Goal: Task Accomplishment & Management: Use online tool/utility

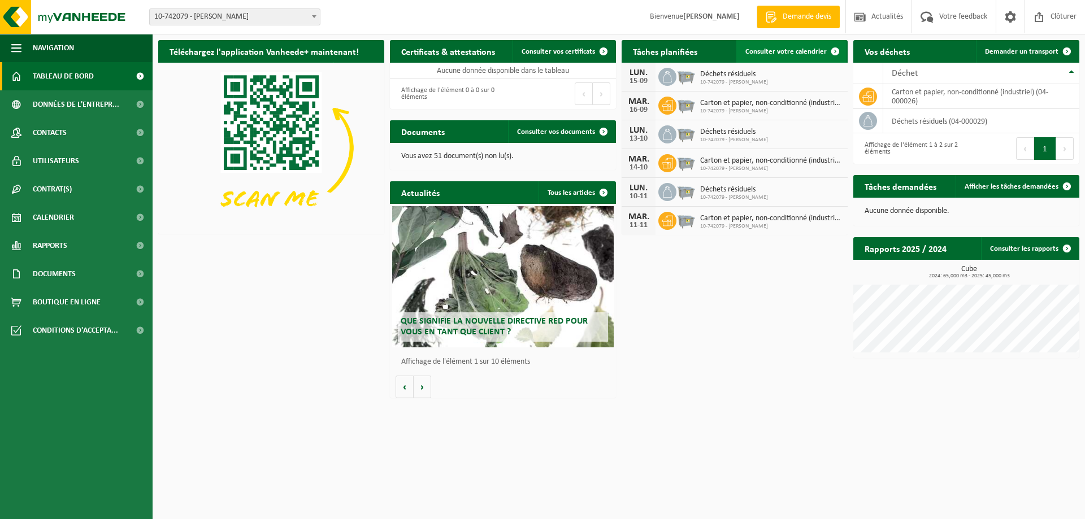
click at [778, 53] on span "Consulter votre calendrier" at bounding box center [786, 51] width 81 height 7
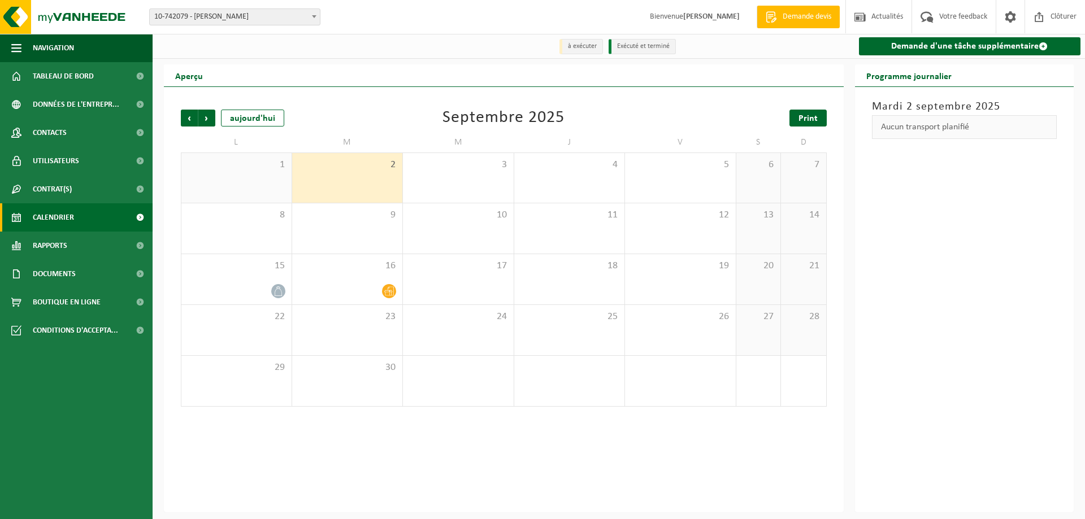
click at [798, 117] on link "Print" at bounding box center [808, 118] width 37 height 17
click at [205, 118] on span "Suivant" at bounding box center [206, 118] width 17 height 17
click at [810, 120] on span "Print" at bounding box center [808, 118] width 19 height 9
